Goal: Information Seeking & Learning: Check status

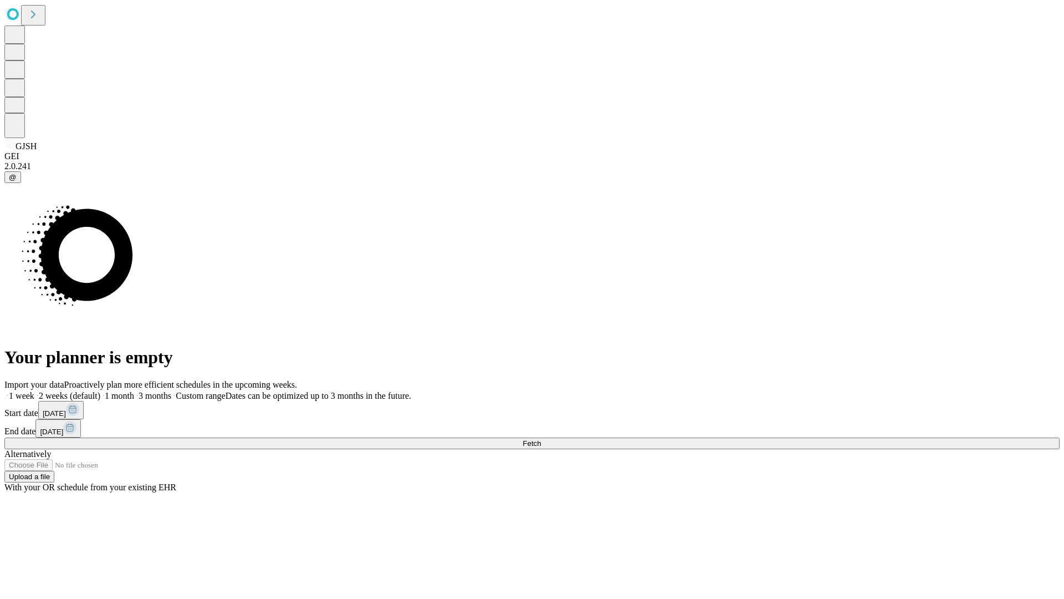
click at [541, 439] on span "Fetch" at bounding box center [532, 443] width 18 height 8
